Goal: Information Seeking & Learning: Learn about a topic

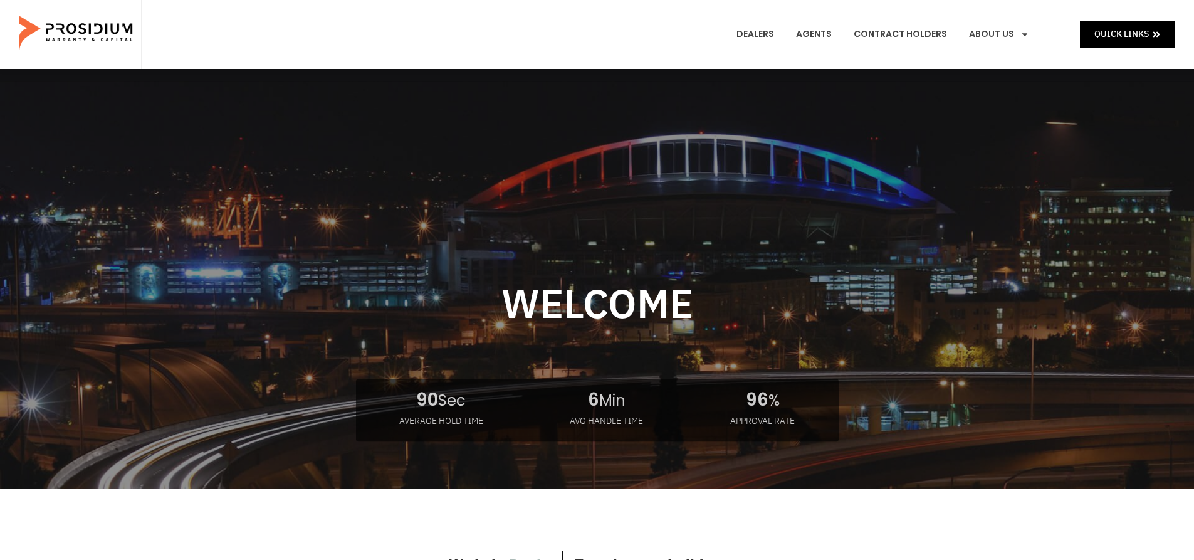
click at [1015, 78] on link "Products" at bounding box center [1020, 92] width 122 height 28
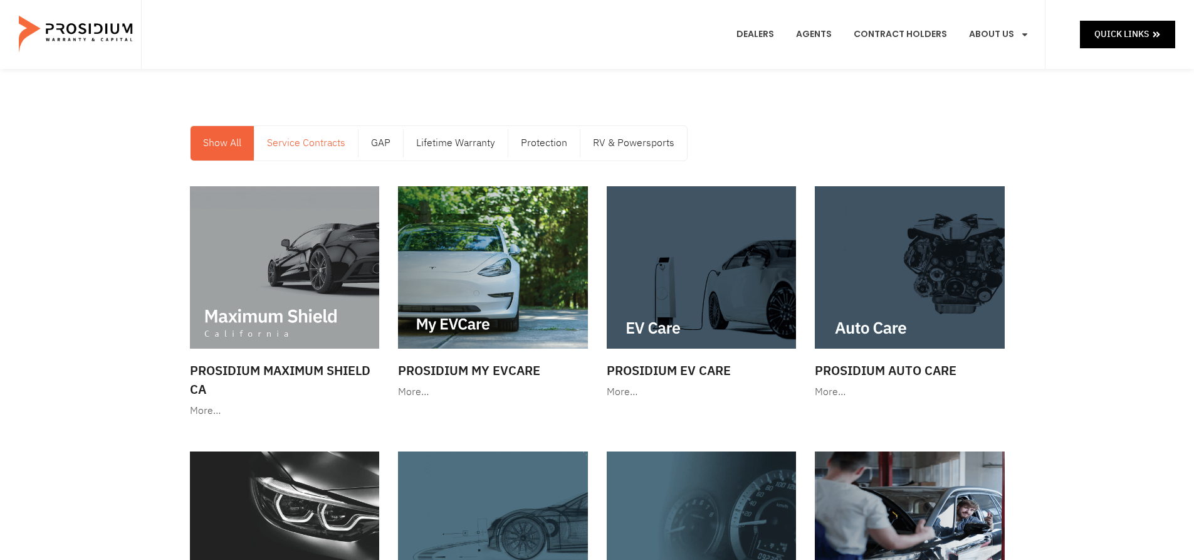
click at [318, 148] on link "Service Contracts" at bounding box center [305, 143] width 103 height 34
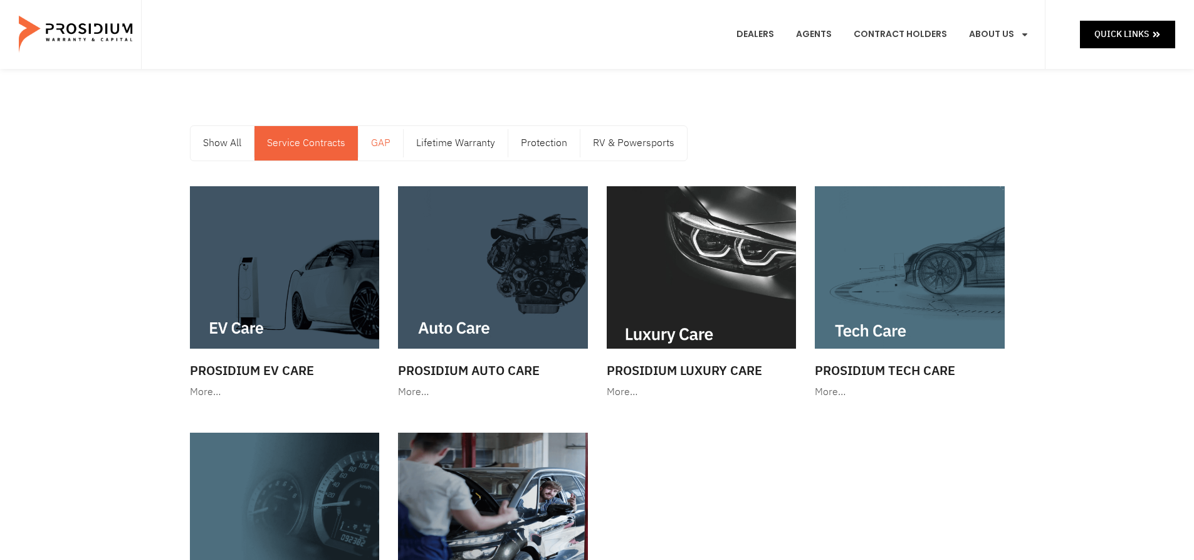
click at [394, 142] on link "GAP" at bounding box center [380, 143] width 44 height 34
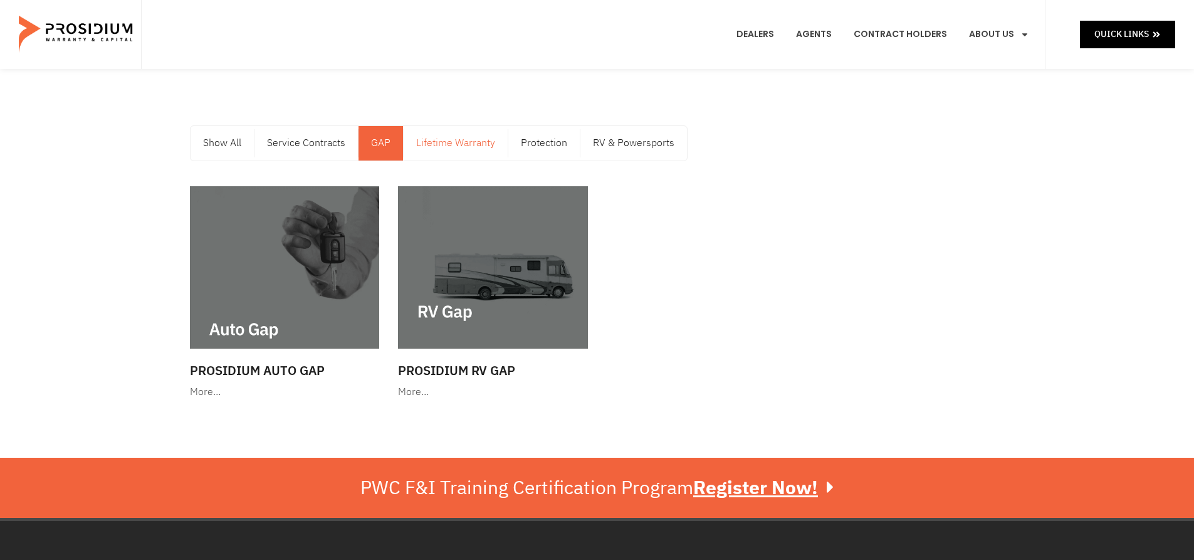
click at [453, 144] on link "Lifetime Warranty" at bounding box center [456, 143] width 104 height 34
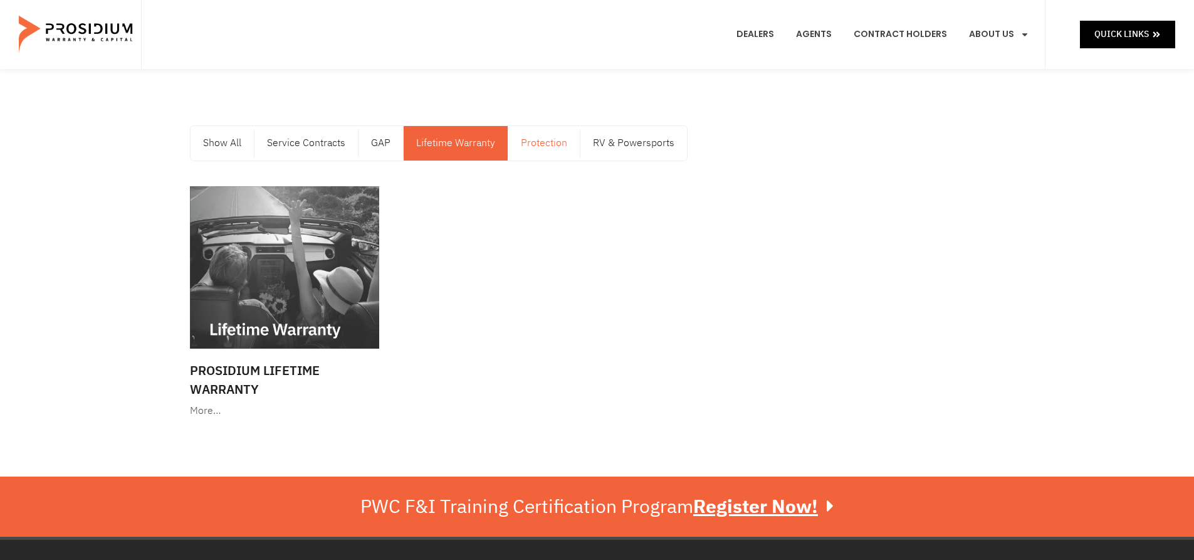
click at [538, 150] on link "Protection" at bounding box center [543, 143] width 71 height 34
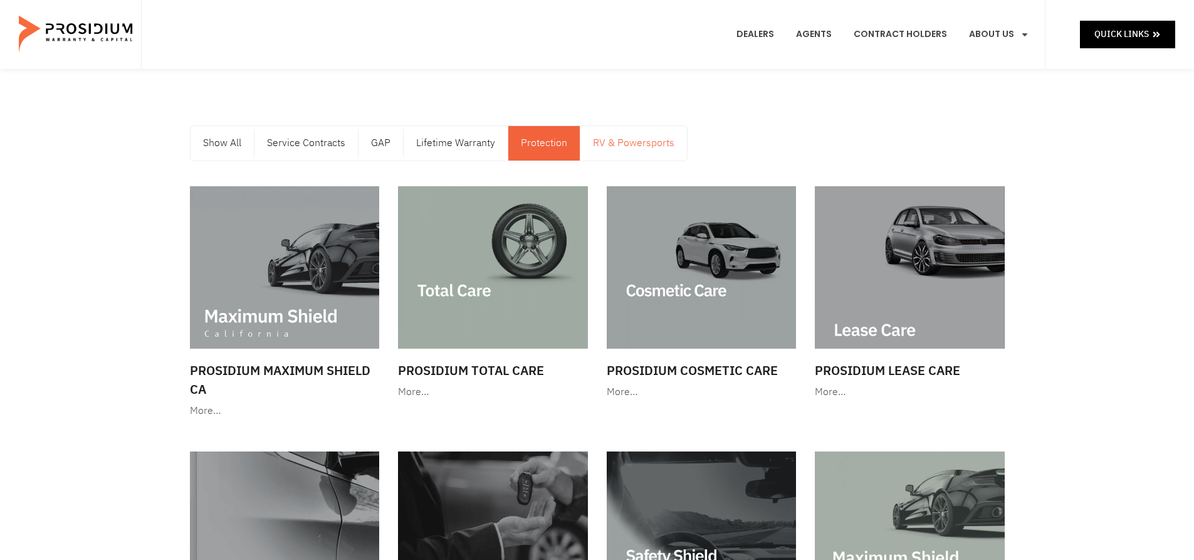
click at [615, 145] on link "RV & Powersports" at bounding box center [633, 143] width 107 height 34
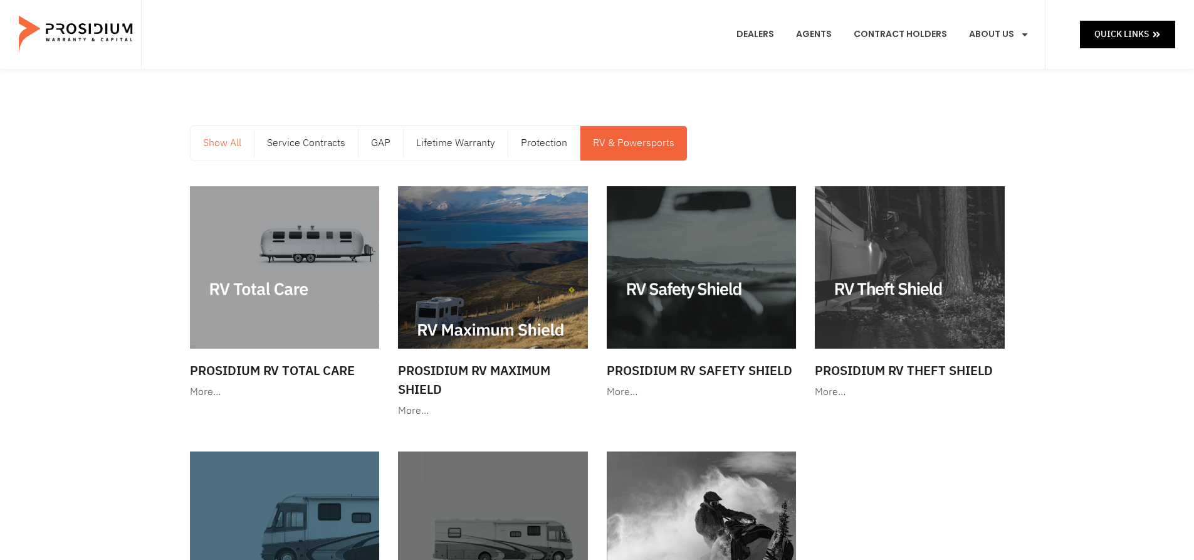
click at [234, 142] on link "Show All" at bounding box center [222, 143] width 63 height 34
